Goal: Task Accomplishment & Management: Complete application form

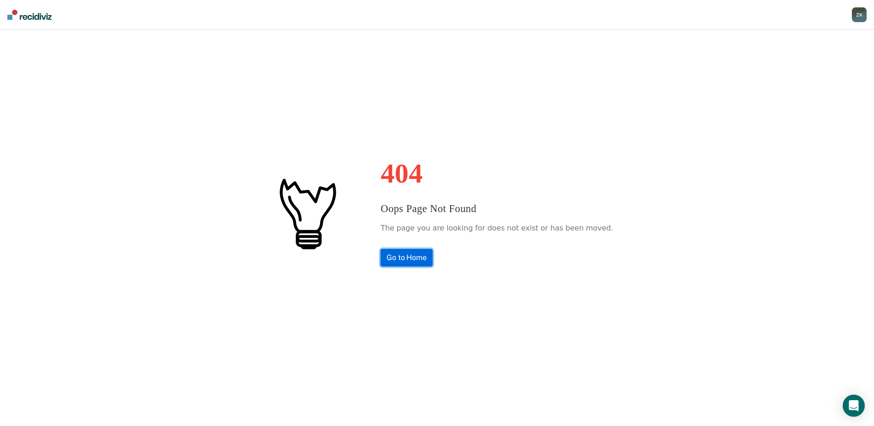
click at [413, 254] on link "Go to Home" at bounding box center [407, 258] width 52 height 18
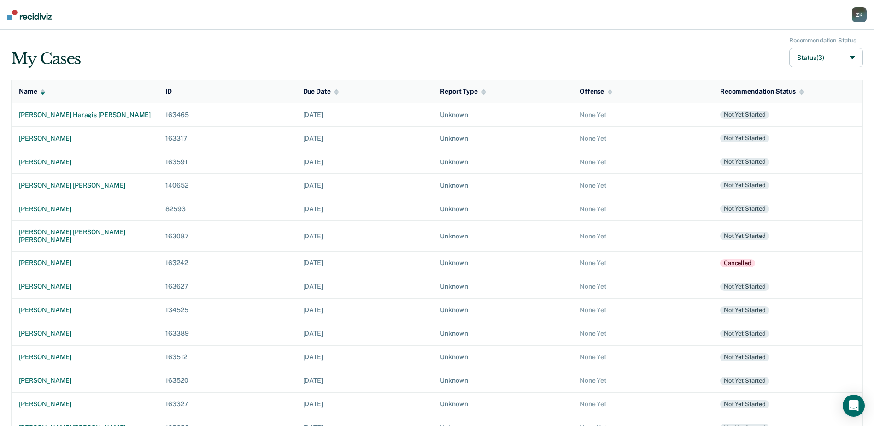
click at [94, 231] on div "[PERSON_NAME] [PERSON_NAME] [PERSON_NAME]" at bounding box center [85, 236] width 132 height 16
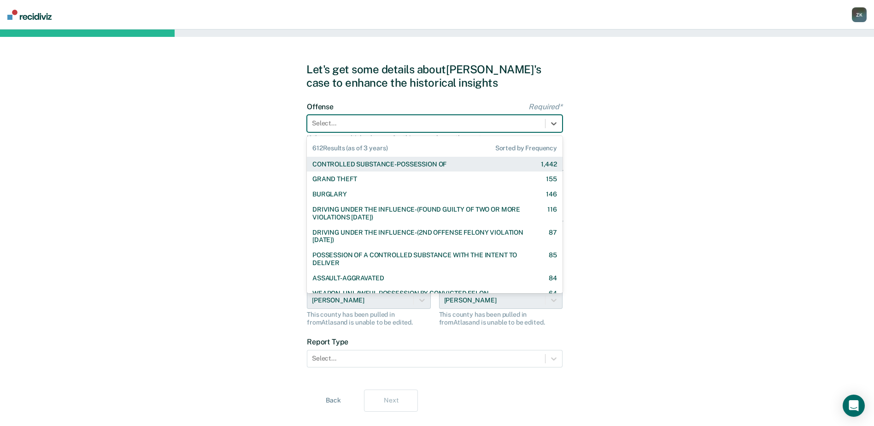
click at [387, 128] on div at bounding box center [426, 123] width 229 height 10
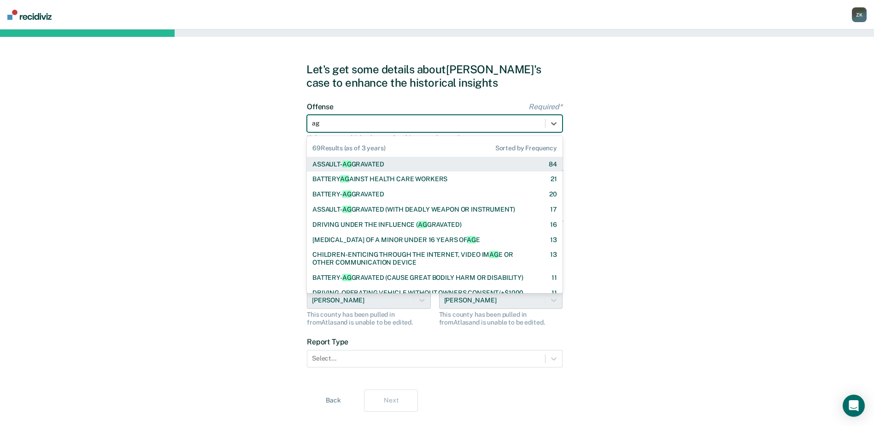
type input "a"
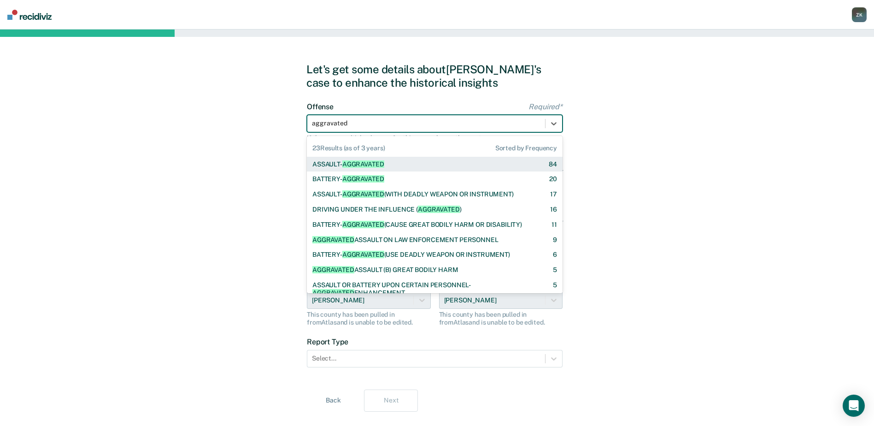
type input "aggravated"
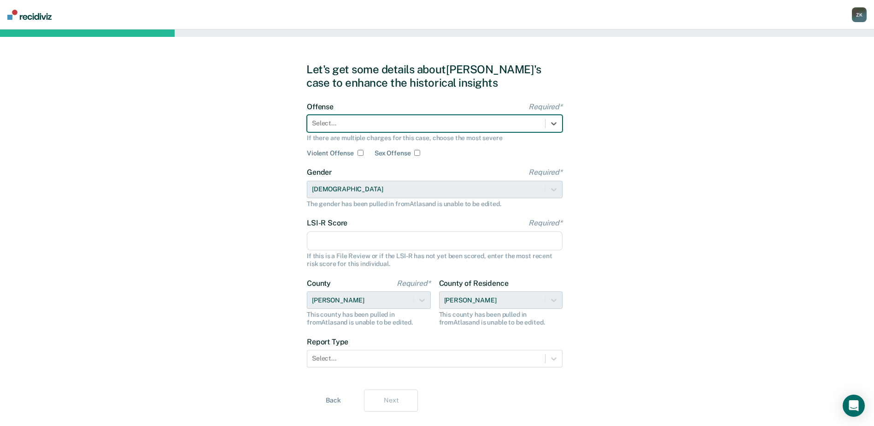
drag, startPoint x: 378, startPoint y: 122, endPoint x: 354, endPoint y: 122, distance: 23.5
click at [355, 122] on div at bounding box center [426, 123] width 229 height 10
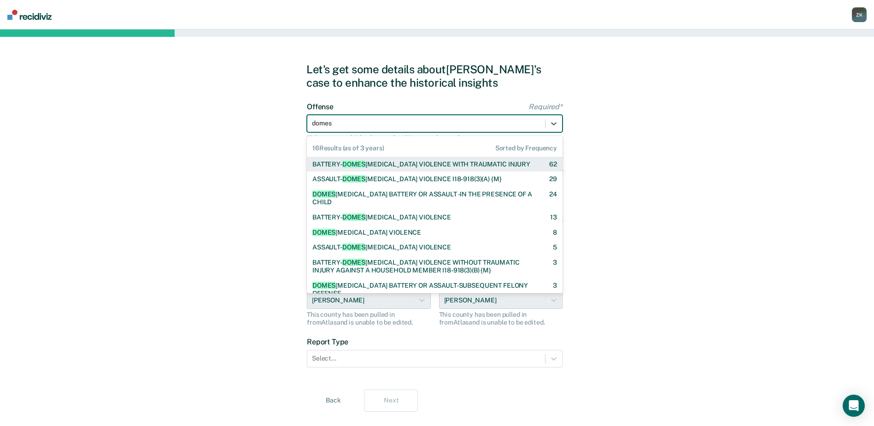
type input "domest"
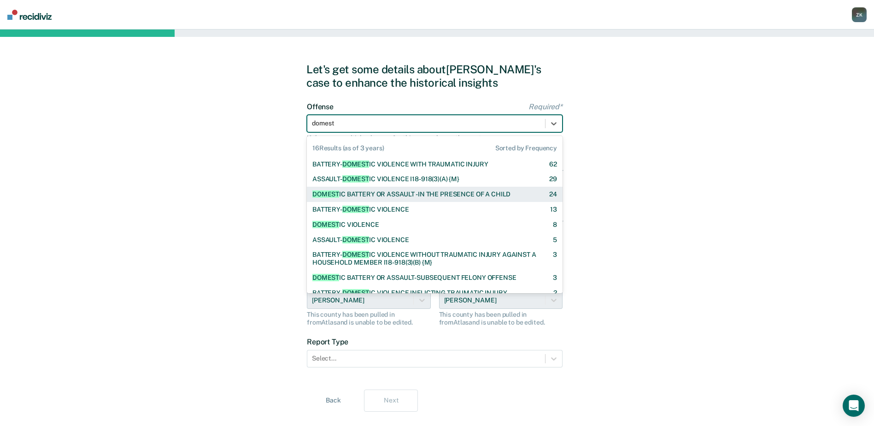
click at [381, 197] on div "DOMEST IC BATTERY OR ASSAULT -IN THE PRESENCE OF A CHILD" at bounding box center [412, 194] width 198 height 8
checkbox input "true"
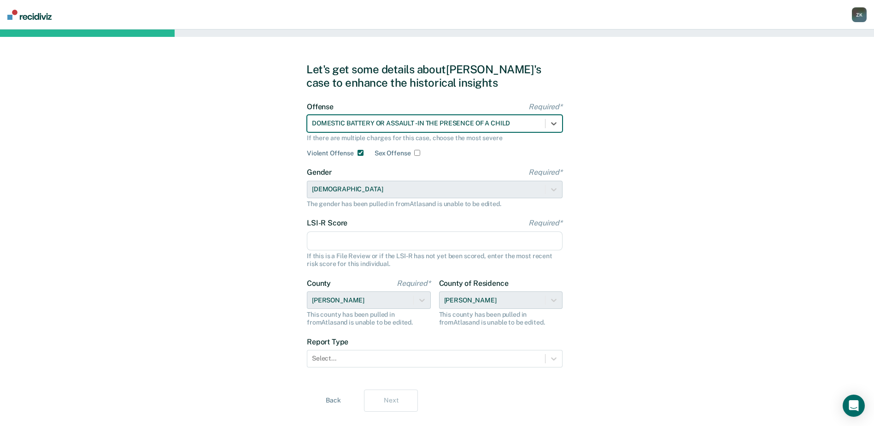
click at [347, 245] on input "LSI-R Score Required*" at bounding box center [435, 240] width 256 height 19
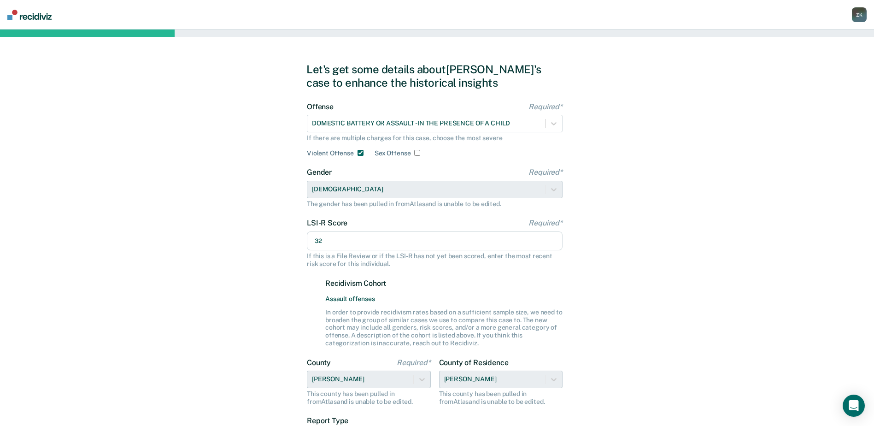
type input "32"
drag, startPoint x: 794, startPoint y: 330, endPoint x: 742, endPoint y: 338, distance: 52.7
click at [795, 330] on div "Let's get some details about [PERSON_NAME]'s case to enhance the historical ins…" at bounding box center [437, 277] width 874 height 495
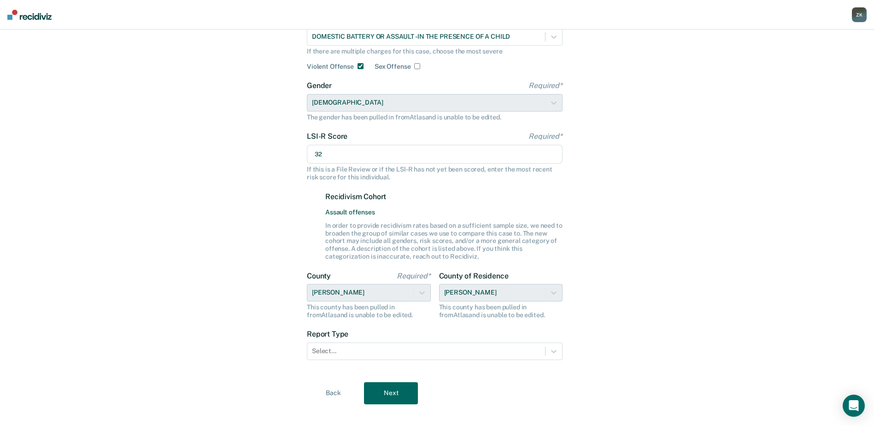
scroll to position [98, 0]
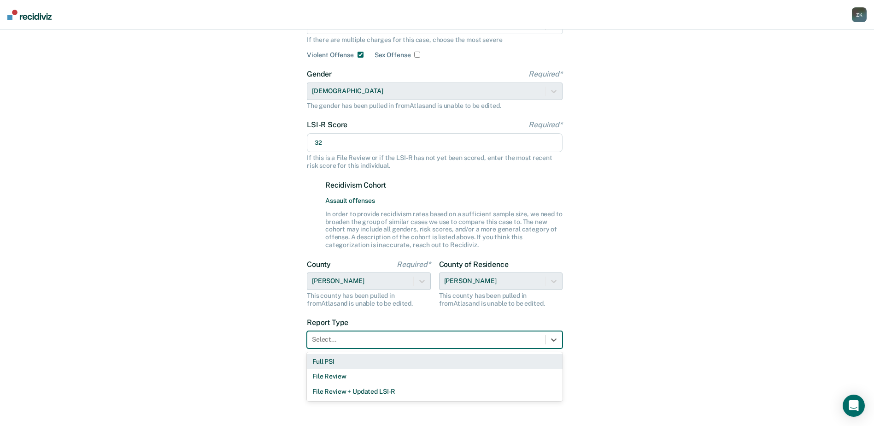
click at [341, 342] on div at bounding box center [426, 340] width 229 height 10
click at [337, 363] on div "Full PSI" at bounding box center [435, 361] width 256 height 15
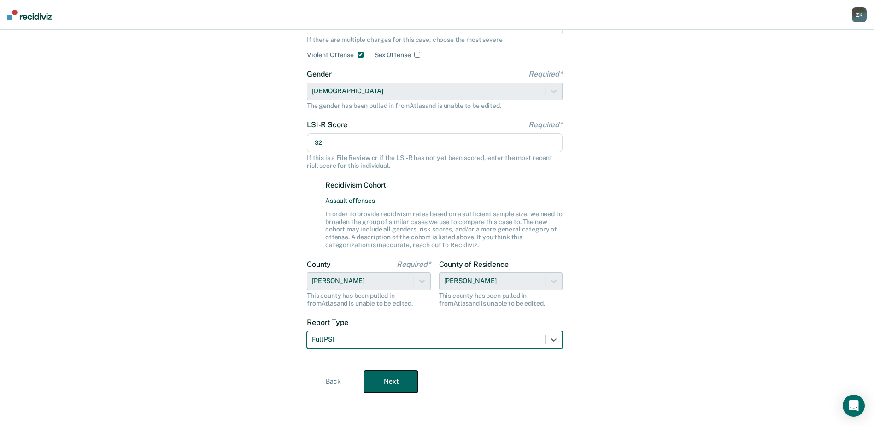
click at [407, 378] on button "Next" at bounding box center [391, 382] width 54 height 22
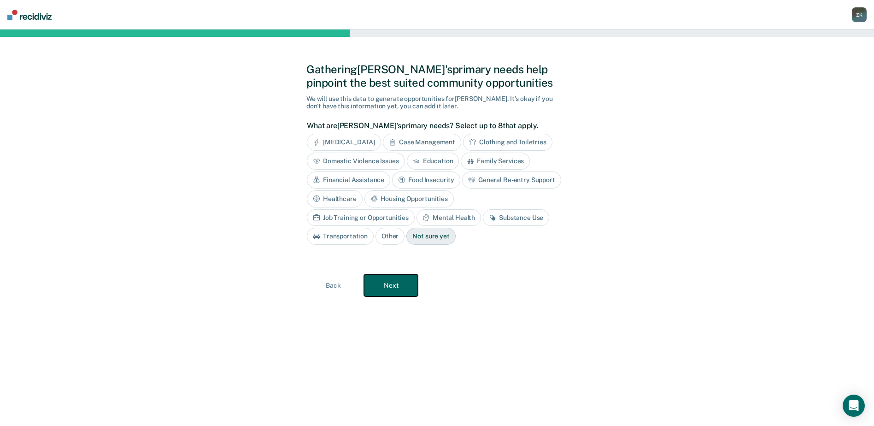
scroll to position [0, 0]
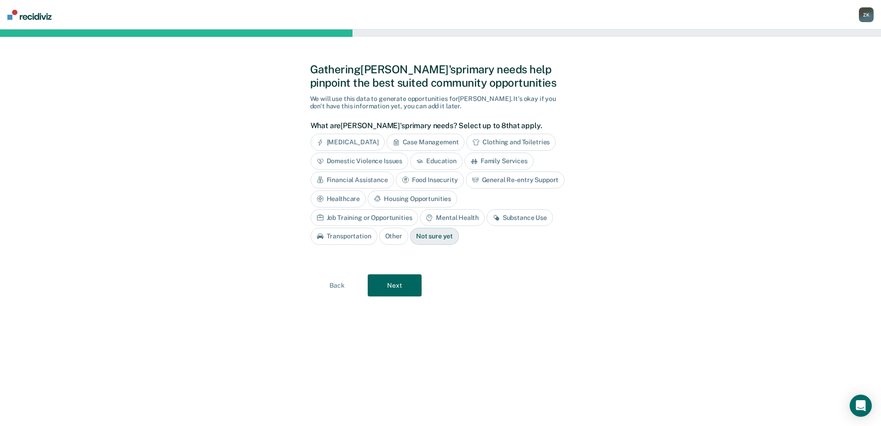
click at [421, 201] on div "Housing Opportunities" at bounding box center [412, 198] width 89 height 17
click at [395, 217] on div "Job Training or Opportunities" at bounding box center [365, 217] width 108 height 17
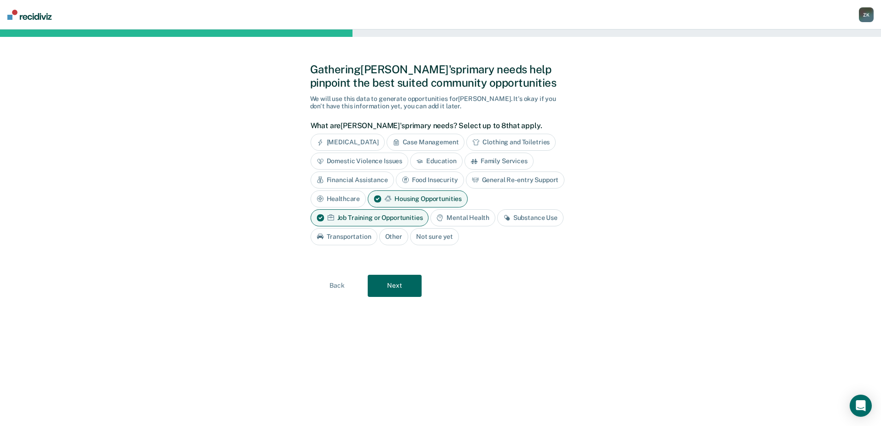
click at [533, 214] on div "Substance Use" at bounding box center [530, 217] width 66 height 17
click at [396, 289] on button "Next" at bounding box center [395, 286] width 54 height 22
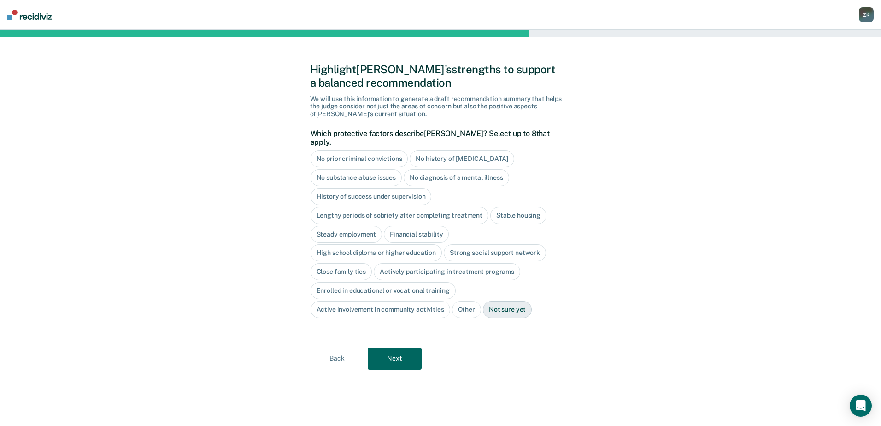
click at [454, 153] on div "No history of [MEDICAL_DATA]" at bounding box center [462, 158] width 104 height 17
click at [457, 171] on div "No diagnosis of a mental illness" at bounding box center [457, 177] width 106 height 17
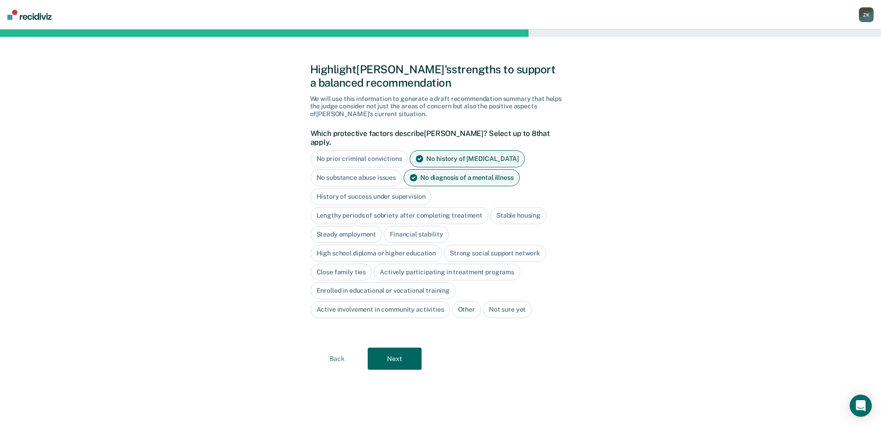
click at [514, 209] on div "Stable housing" at bounding box center [518, 215] width 56 height 17
click at [355, 226] on div "Steady employment" at bounding box center [347, 234] width 72 height 17
click at [431, 226] on div "Financial stability" at bounding box center [427, 234] width 65 height 17
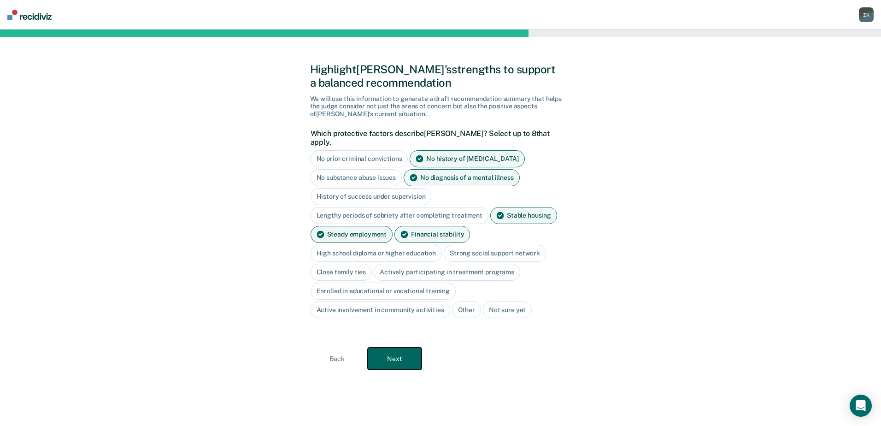
click at [412, 350] on button "Next" at bounding box center [395, 359] width 54 height 22
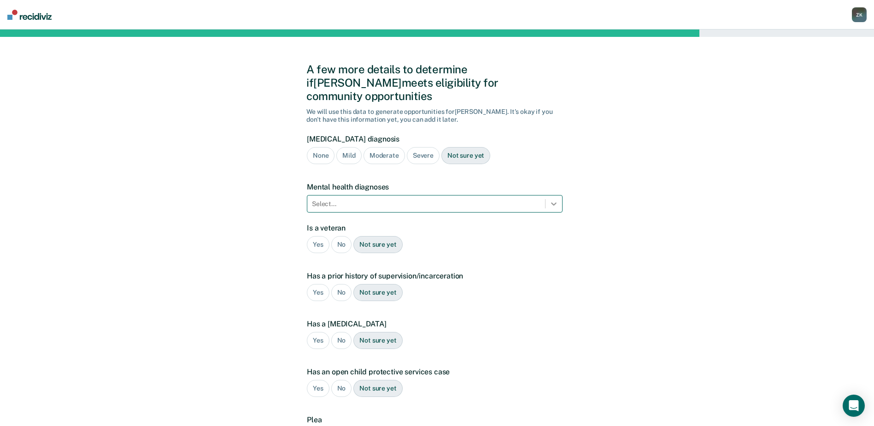
click at [554, 199] on icon at bounding box center [553, 203] width 9 height 9
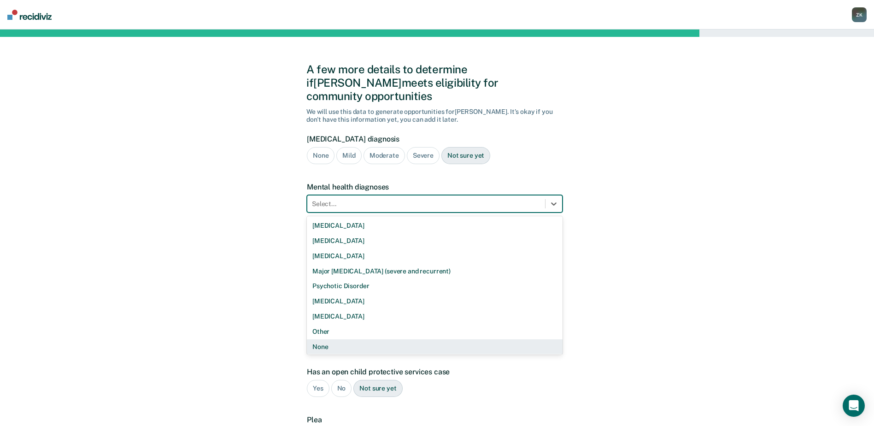
click at [487, 339] on div "None" at bounding box center [435, 346] width 256 height 15
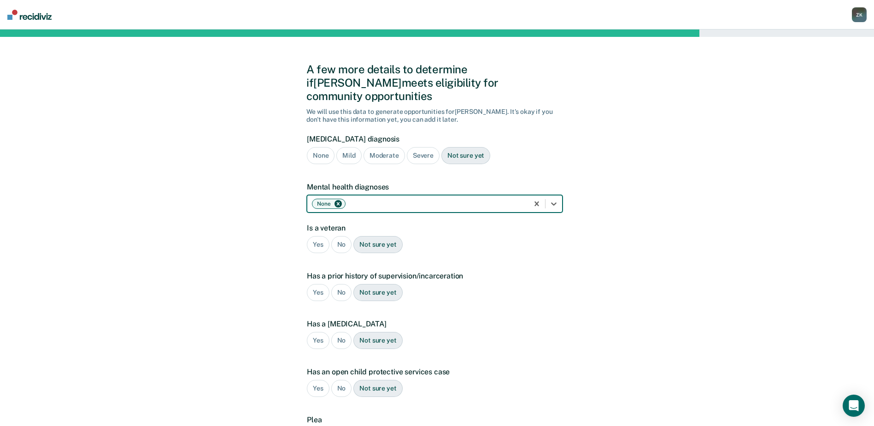
click at [548, 294] on div "Has a prior history of supervision/incarceration Yes No Not sure yet" at bounding box center [435, 290] width 256 height 37
click at [347, 236] on div "No" at bounding box center [341, 244] width 21 height 17
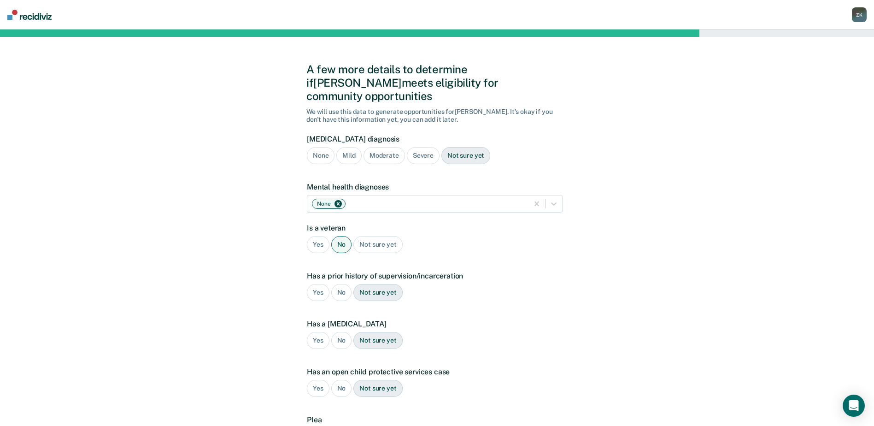
click at [316, 284] on div "Yes" at bounding box center [318, 292] width 23 height 17
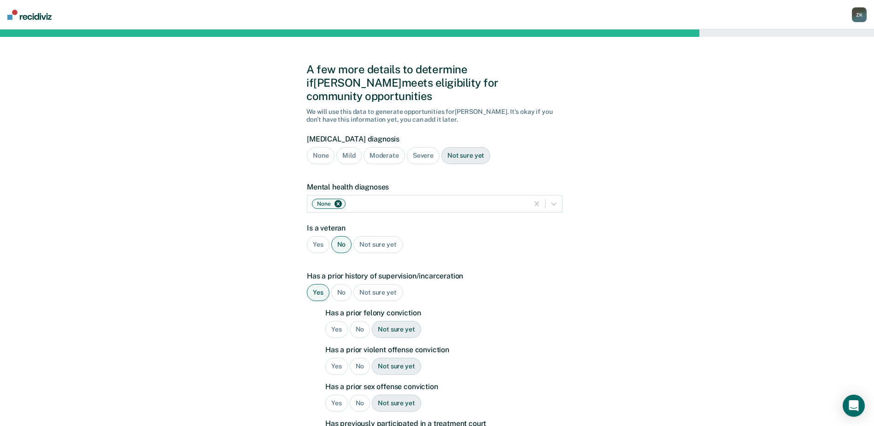
click at [362, 321] on div "No" at bounding box center [360, 329] width 21 height 17
click at [361, 358] on div "No" at bounding box center [360, 366] width 21 height 17
click at [358, 395] on div "No" at bounding box center [360, 403] width 21 height 17
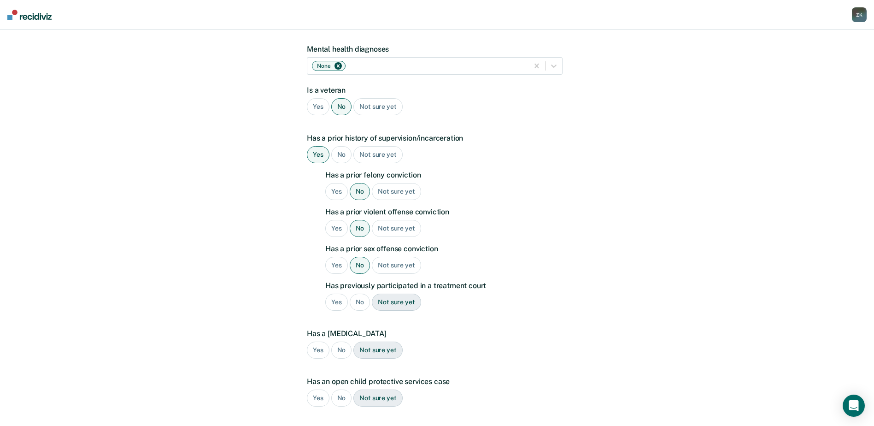
scroll to position [138, 0]
click at [384, 293] on div "Not sure yet" at bounding box center [396, 301] width 49 height 17
click at [340, 341] on div "No" at bounding box center [341, 349] width 21 height 17
click at [339, 389] on div "No" at bounding box center [341, 397] width 21 height 17
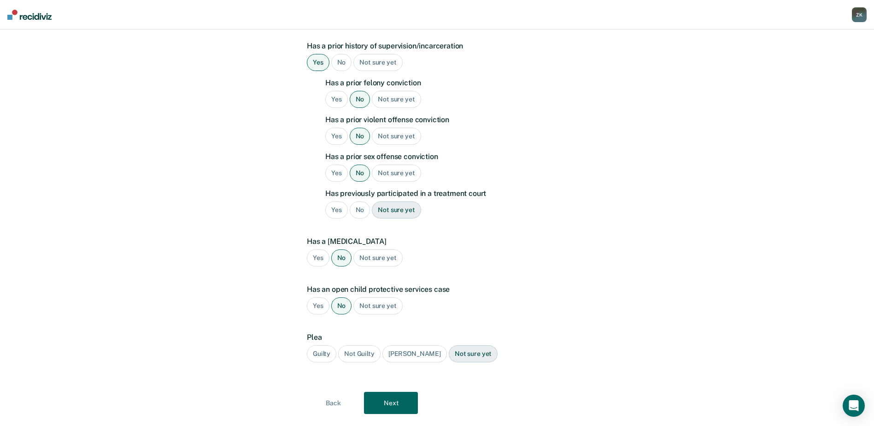
scroll to position [230, 0]
click at [325, 345] on div "Guilty" at bounding box center [322, 353] width 30 height 17
click at [398, 393] on button "Next" at bounding box center [391, 402] width 54 height 22
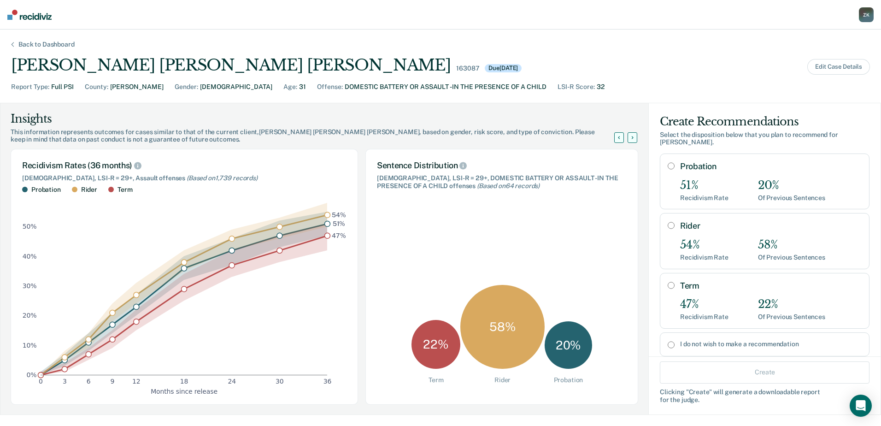
click at [668, 347] on input "I do not wish to make a recommendation" at bounding box center [671, 344] width 7 height 7
radio input "true"
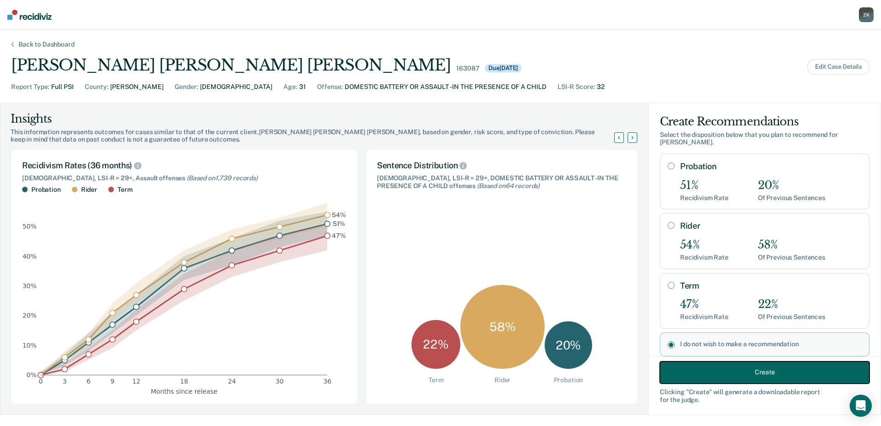
click at [735, 377] on button "Create" at bounding box center [765, 372] width 210 height 22
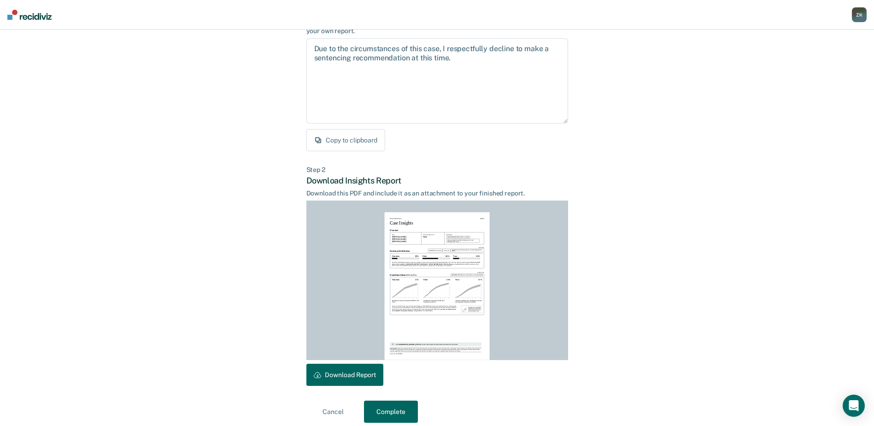
scroll to position [100, 0]
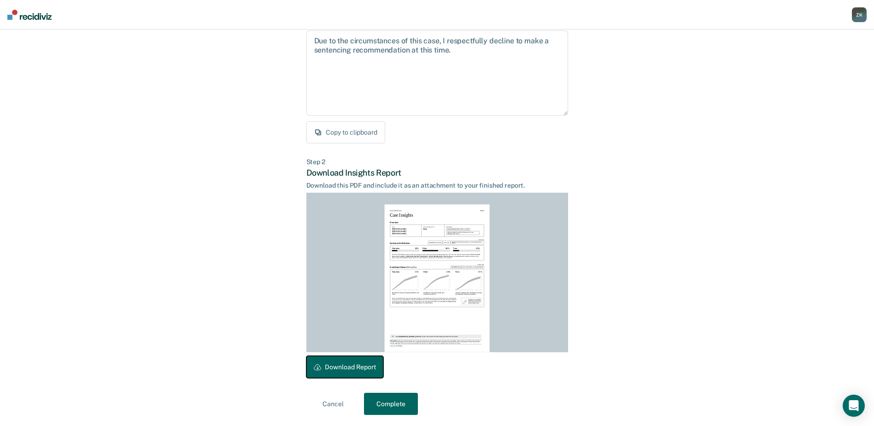
click at [344, 367] on button "Download Report" at bounding box center [345, 367] width 77 height 22
drag, startPoint x: 406, startPoint y: 400, endPoint x: 539, endPoint y: 386, distance: 133.9
click at [406, 401] on button "Complete" at bounding box center [391, 404] width 54 height 22
